Goal: Navigation & Orientation: Find specific page/section

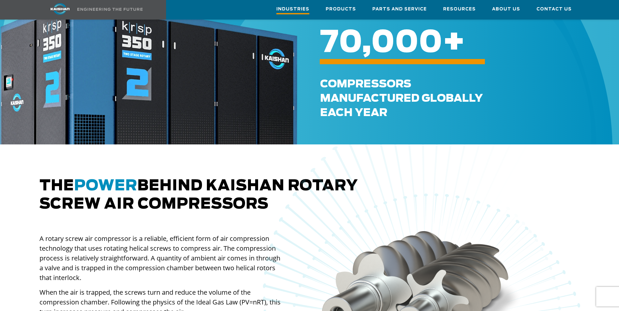
scroll to position [224, 0]
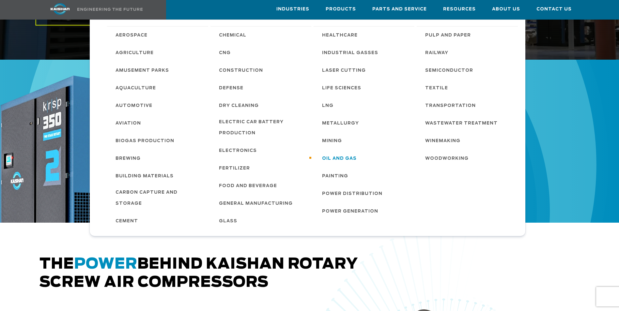
click at [334, 156] on span "Oil and Gas" at bounding box center [339, 158] width 35 height 11
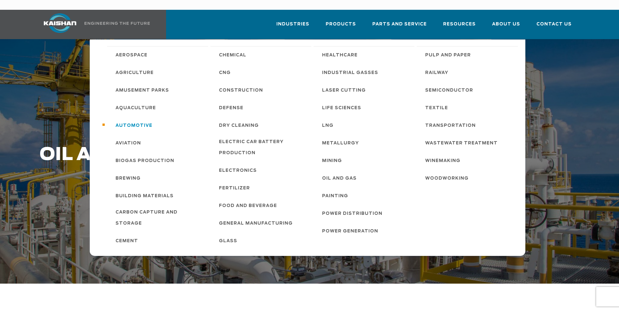
click at [140, 120] on span "Automotive" at bounding box center [133, 125] width 37 height 11
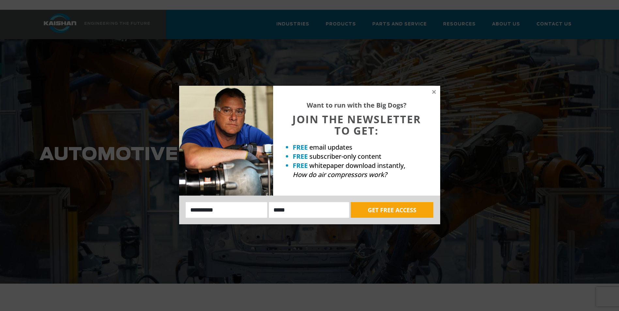
click at [434, 87] on div "Want to run with the Big Dogs? JOIN THE NEWSLETTER TO GET: FREE email updates F…" at bounding box center [356, 141] width 167 height 110
click at [434, 94] on icon at bounding box center [434, 92] width 6 height 6
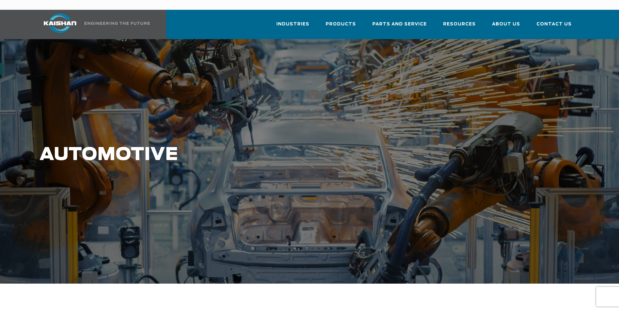
click at [65, 13] on img at bounding box center [60, 23] width 49 height 20
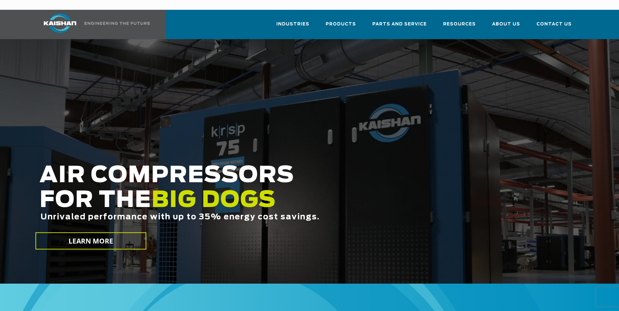
click at [260, 165] on h2 "AIR COMPRESSORS FOR THE BIG DOGS Unrivaled performance with up to 35% energy co…" at bounding box center [263, 202] width 449 height 79
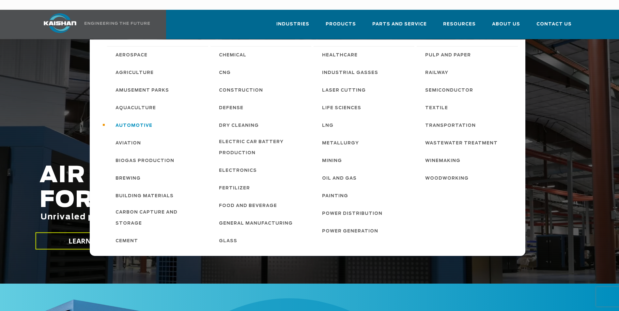
click at [142, 120] on span "Automotive" at bounding box center [133, 125] width 37 height 11
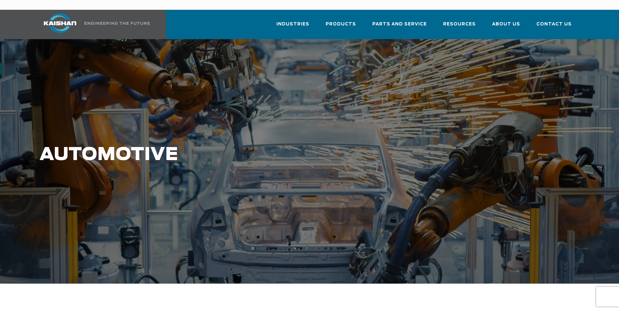
click at [55, 18] on img at bounding box center [60, 23] width 49 height 20
